Goal: Navigation & Orientation: Find specific page/section

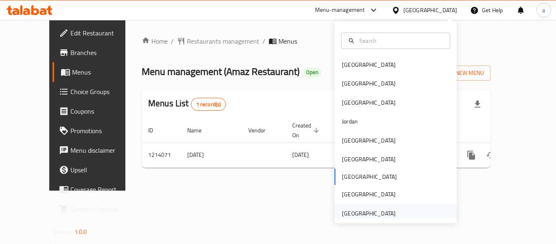
click at [371, 209] on div "[GEOGRAPHIC_DATA]" at bounding box center [369, 213] width 54 height 9
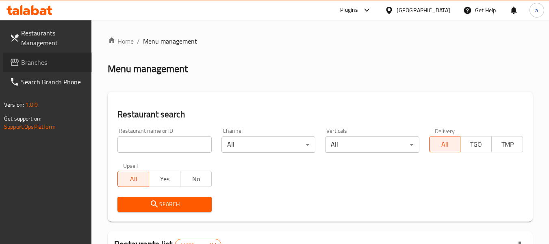
click at [44, 62] on span "Branches" at bounding box center [53, 62] width 64 height 10
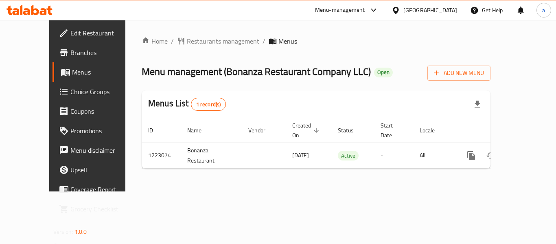
click at [412, 10] on div "[GEOGRAPHIC_DATA]" at bounding box center [430, 10] width 54 height 9
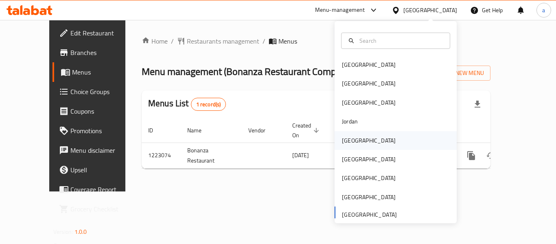
click at [347, 139] on div "[GEOGRAPHIC_DATA]" at bounding box center [369, 140] width 54 height 9
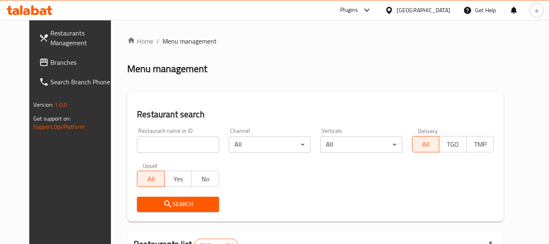
click at [51, 57] on link "Branches" at bounding box center [77, 62] width 89 height 20
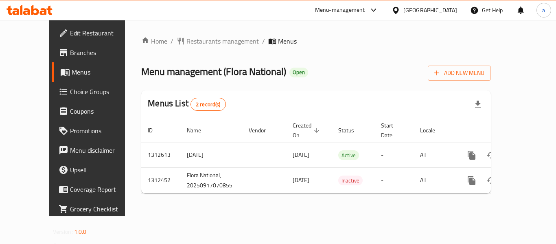
click at [442, 10] on div "[GEOGRAPHIC_DATA]" at bounding box center [430, 10] width 54 height 9
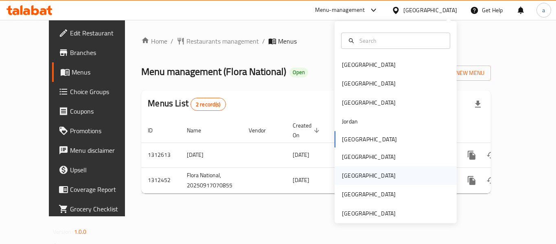
click at [352, 177] on div "[GEOGRAPHIC_DATA]" at bounding box center [368, 175] width 67 height 19
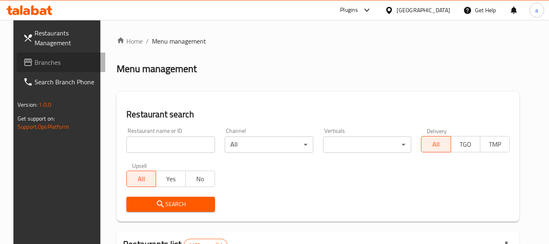
click at [36, 67] on span "Branches" at bounding box center [67, 62] width 64 height 10
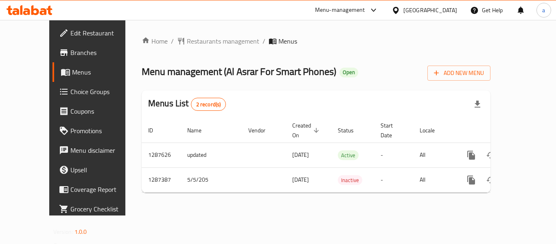
click at [449, 10] on div "Qatar" at bounding box center [430, 10] width 54 height 9
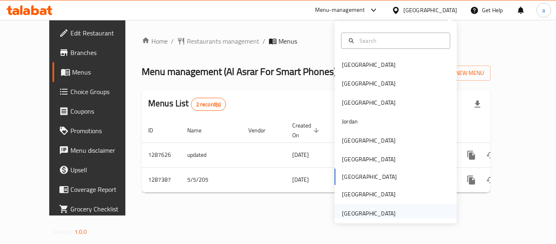
click at [370, 215] on div "[GEOGRAPHIC_DATA]" at bounding box center [369, 213] width 54 height 9
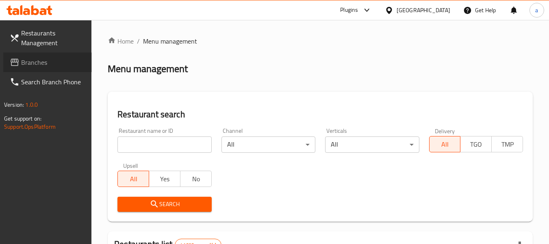
click at [55, 61] on span "Branches" at bounding box center [53, 62] width 64 height 10
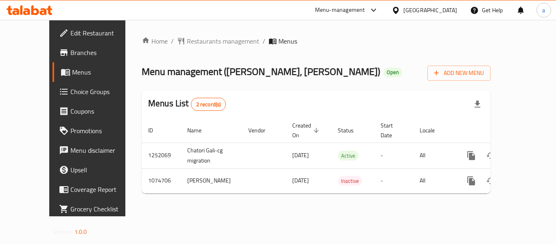
click at [362, 13] on div "Menu-management" at bounding box center [340, 10] width 50 height 10
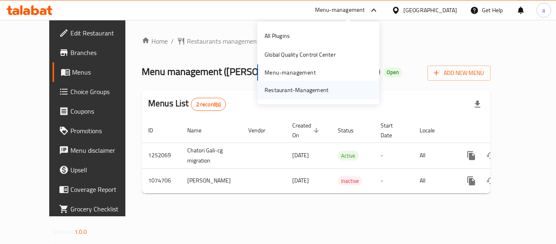
click at [307, 91] on div "Restaurant-Management" at bounding box center [296, 89] width 64 height 9
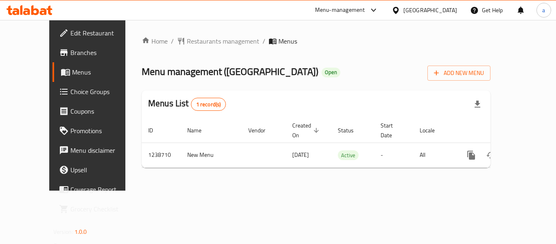
click at [378, 6] on icon at bounding box center [373, 10] width 10 height 10
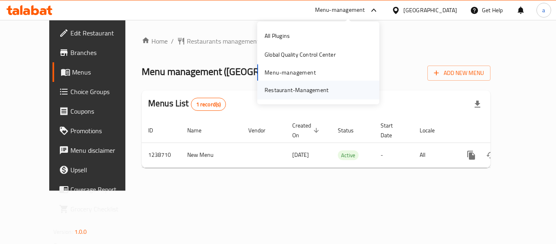
click at [307, 93] on div "Restaurant-Management" at bounding box center [296, 89] width 64 height 9
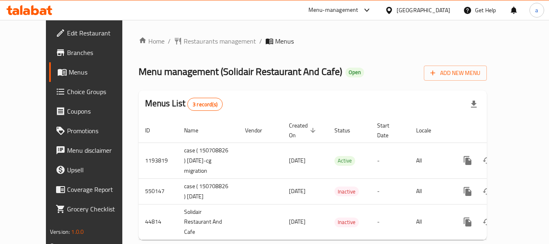
click at [357, 5] on div "Menu-management" at bounding box center [334, 10] width 50 height 10
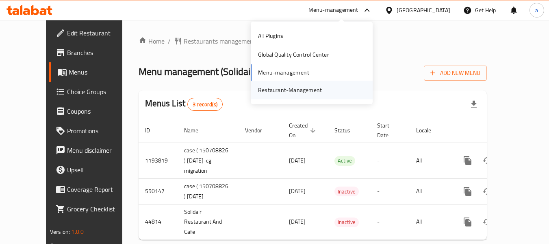
click at [317, 89] on div "Restaurant-Management" at bounding box center [290, 89] width 64 height 9
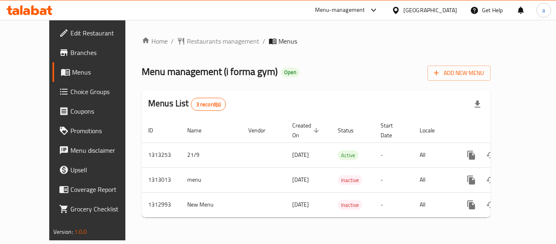
click at [357, 11] on div "Menu-management" at bounding box center [340, 10] width 50 height 10
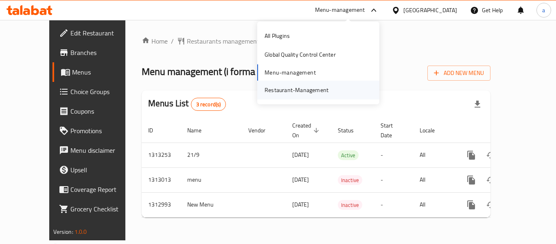
click at [307, 94] on div "Restaurant-Management" at bounding box center [296, 89] width 64 height 9
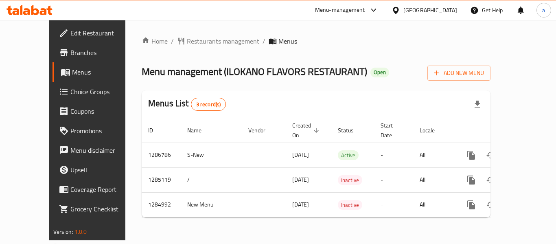
click at [410, 12] on div "[GEOGRAPHIC_DATA]" at bounding box center [430, 10] width 54 height 9
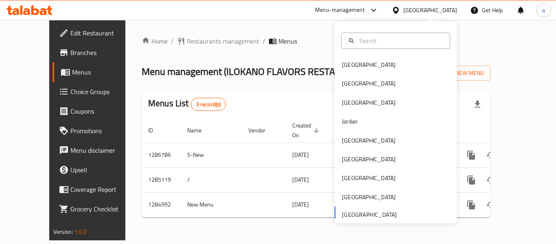
click at [367, 13] on div at bounding box center [371, 10] width 13 height 10
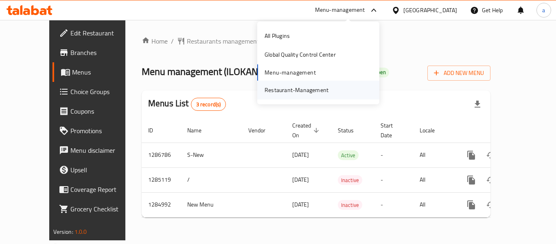
click at [303, 89] on div "Restaurant-Management" at bounding box center [296, 89] width 64 height 9
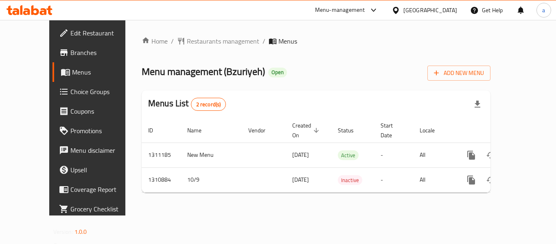
click at [370, 9] on icon at bounding box center [373, 10] width 10 height 10
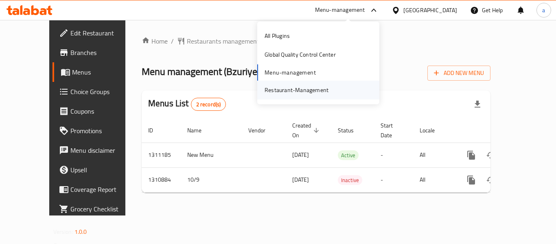
click at [316, 88] on div "Restaurant-Management" at bounding box center [296, 89] width 64 height 9
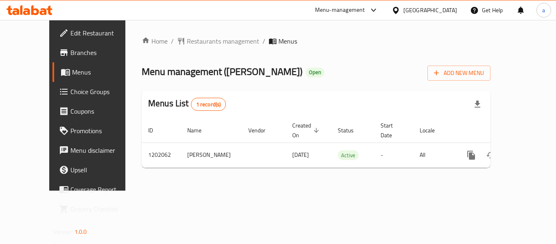
click at [340, 9] on div "Menu-management" at bounding box center [340, 10] width 50 height 10
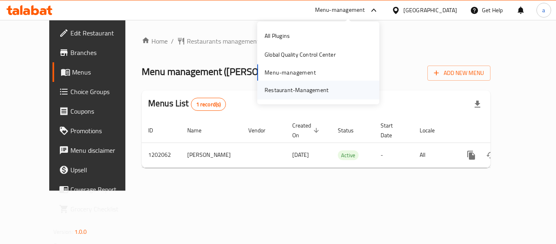
click at [295, 92] on div "Restaurant-Management" at bounding box center [296, 89] width 64 height 9
